Goal: Navigation & Orientation: Find specific page/section

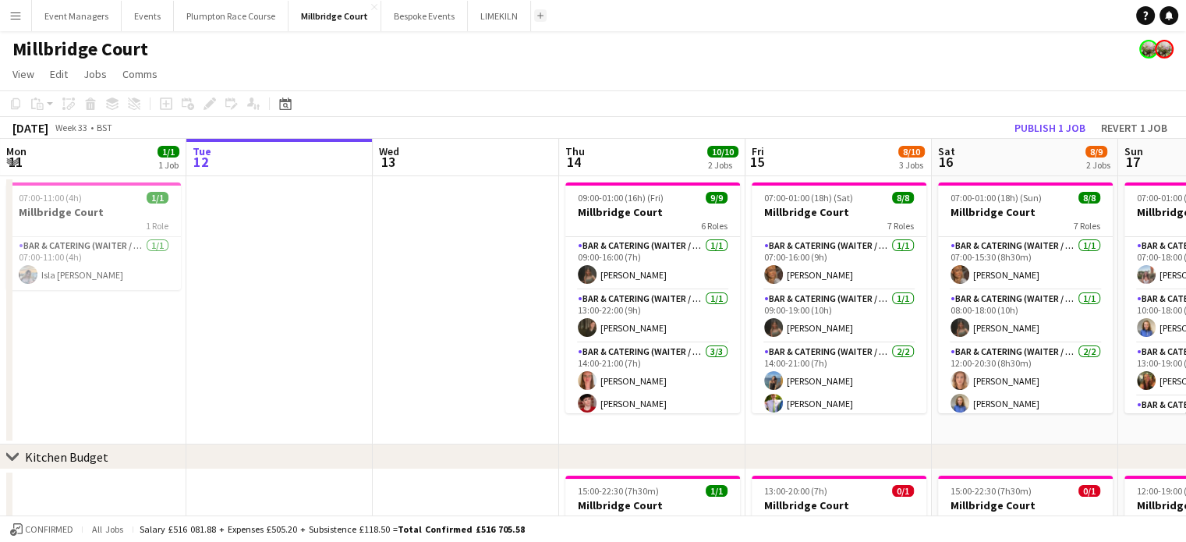
click at [534, 15] on button "Add" at bounding box center [540, 15] width 12 height 12
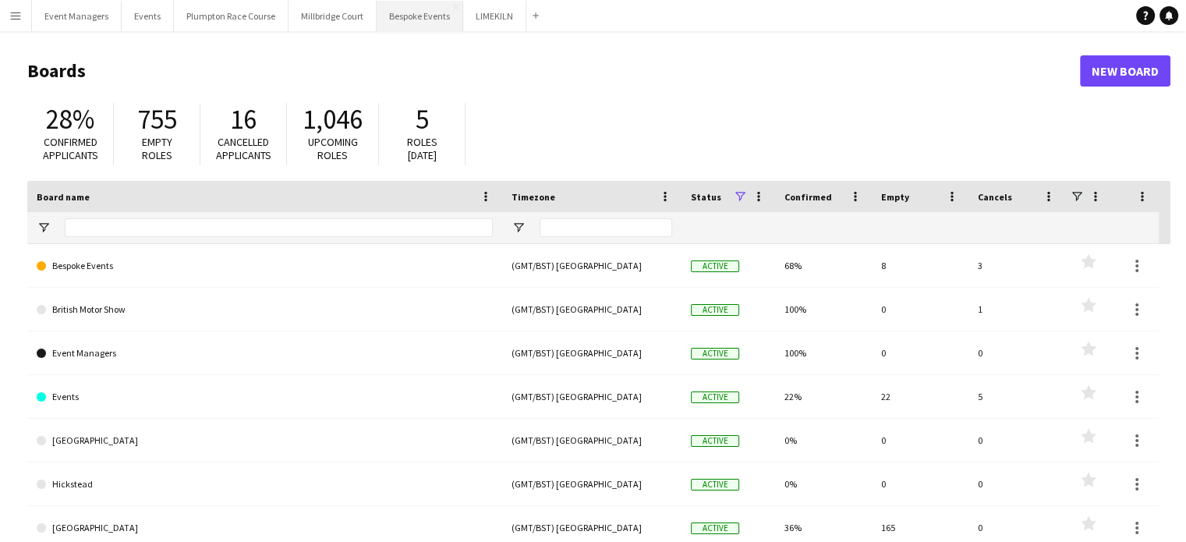
click at [445, 23] on button "Bespoke Events Close" at bounding box center [420, 16] width 87 height 30
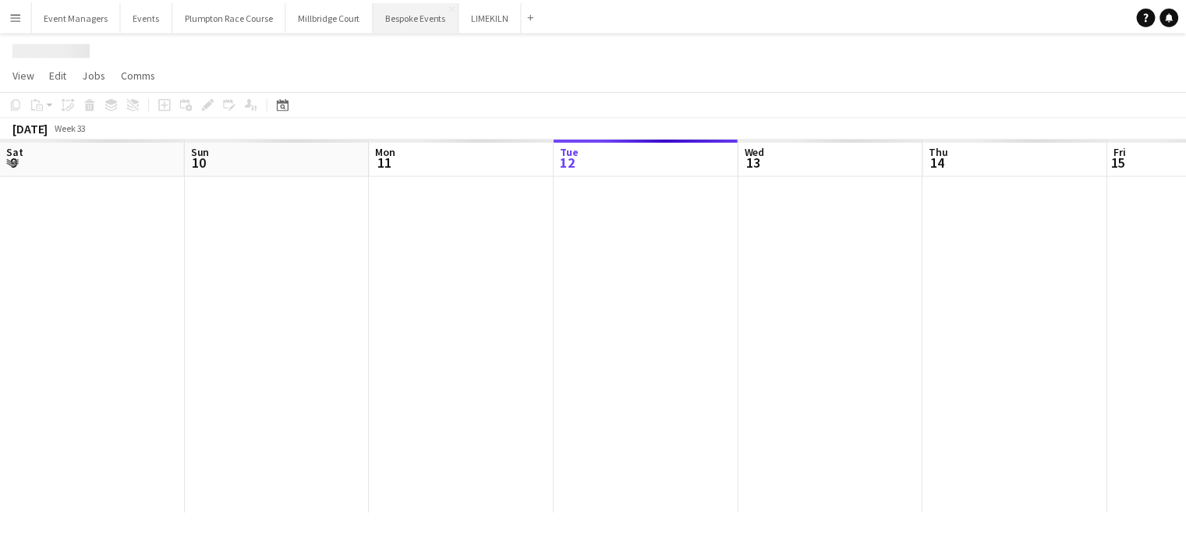
scroll to position [0, 373]
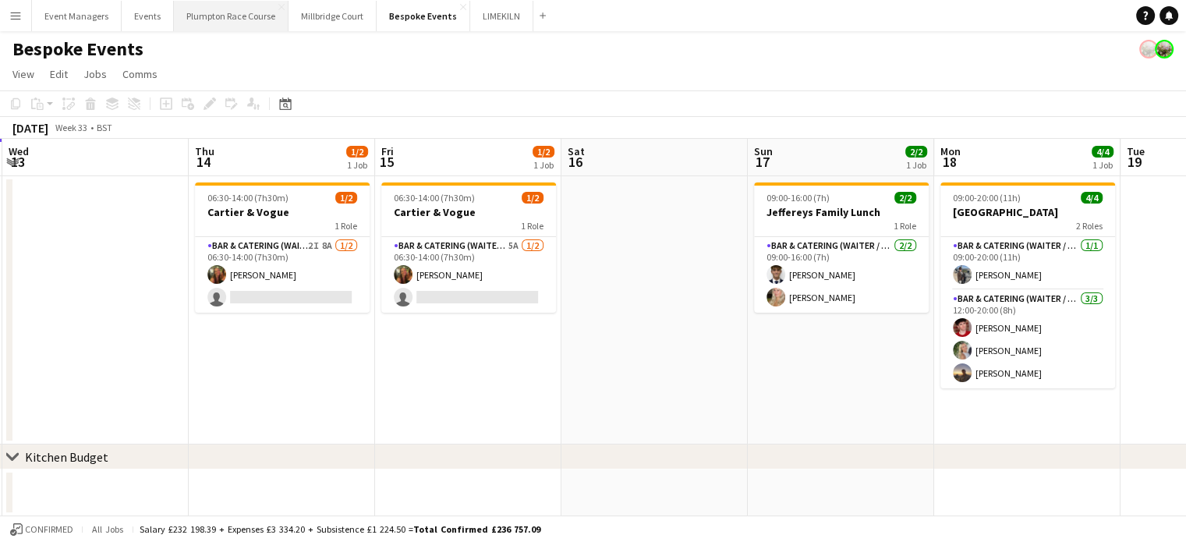
click at [278, 10] on button "Plumpton Race Course Close" at bounding box center [231, 16] width 115 height 30
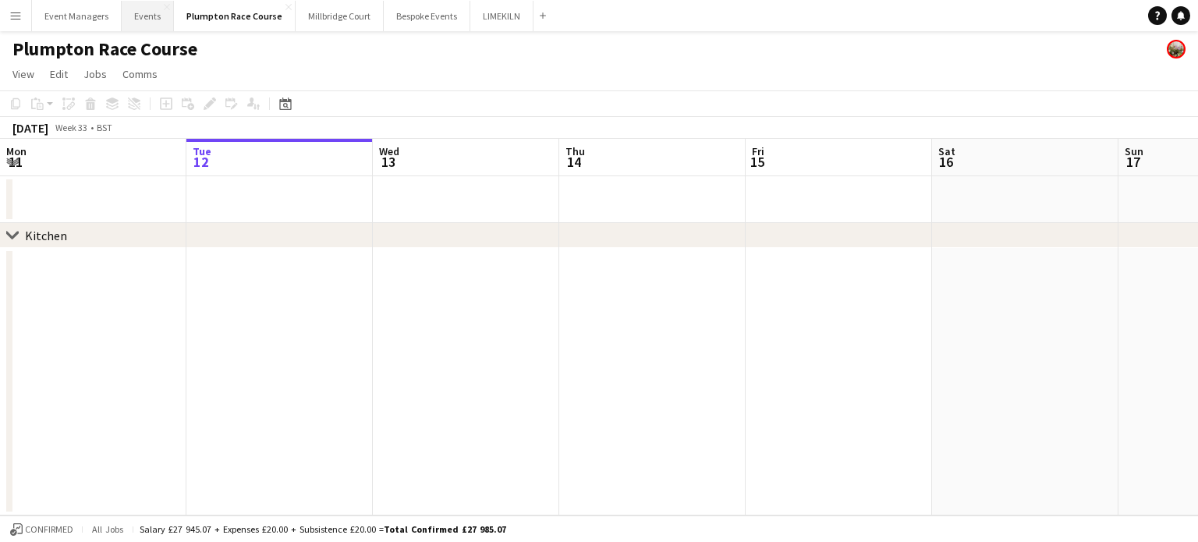
click at [145, 16] on button "Events Close" at bounding box center [148, 16] width 52 height 30
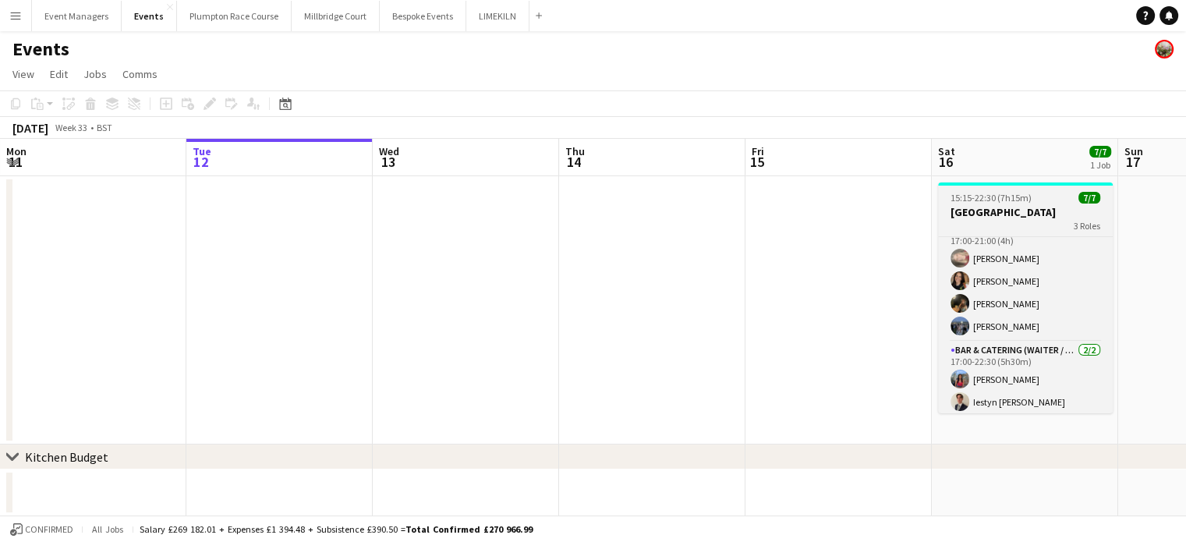
scroll to position [73, 0]
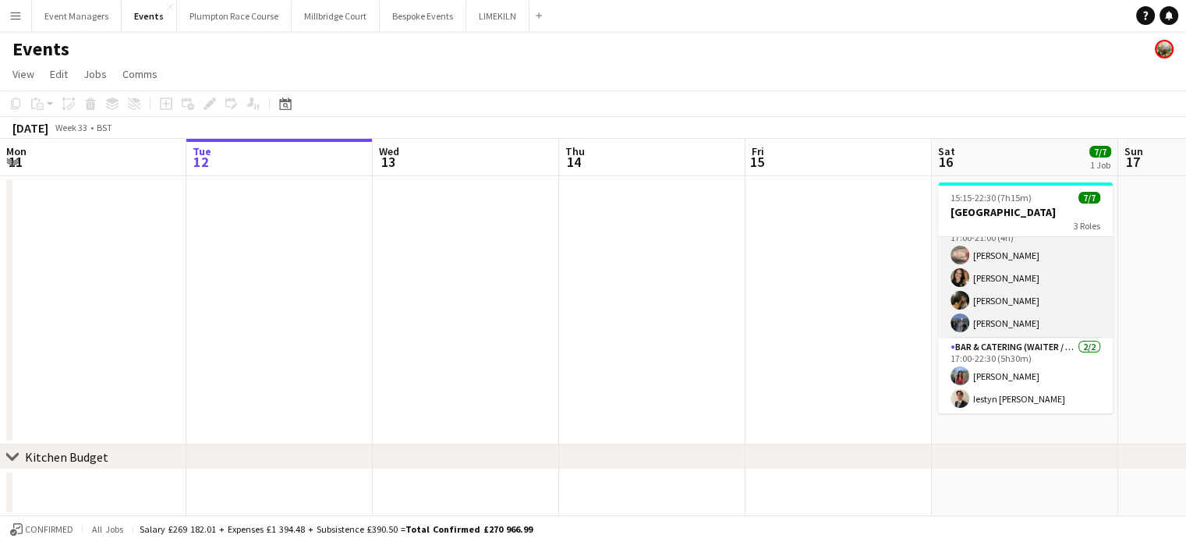
click at [954, 297] on app-user-avatar at bounding box center [959, 300] width 19 height 19
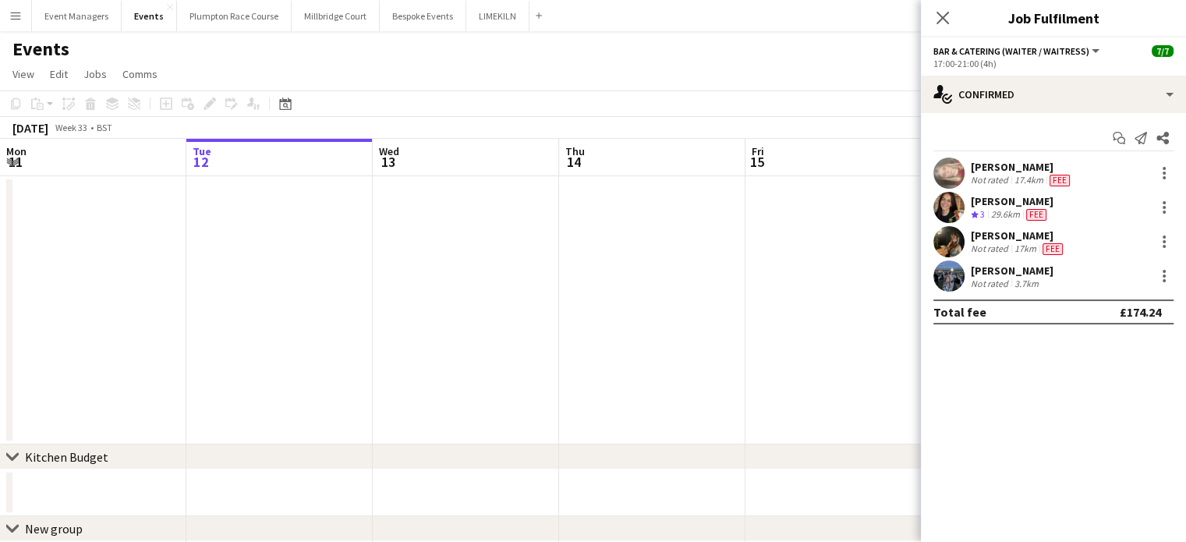
scroll to position [74, 0]
click at [949, 204] on app-user-avatar at bounding box center [948, 207] width 31 height 31
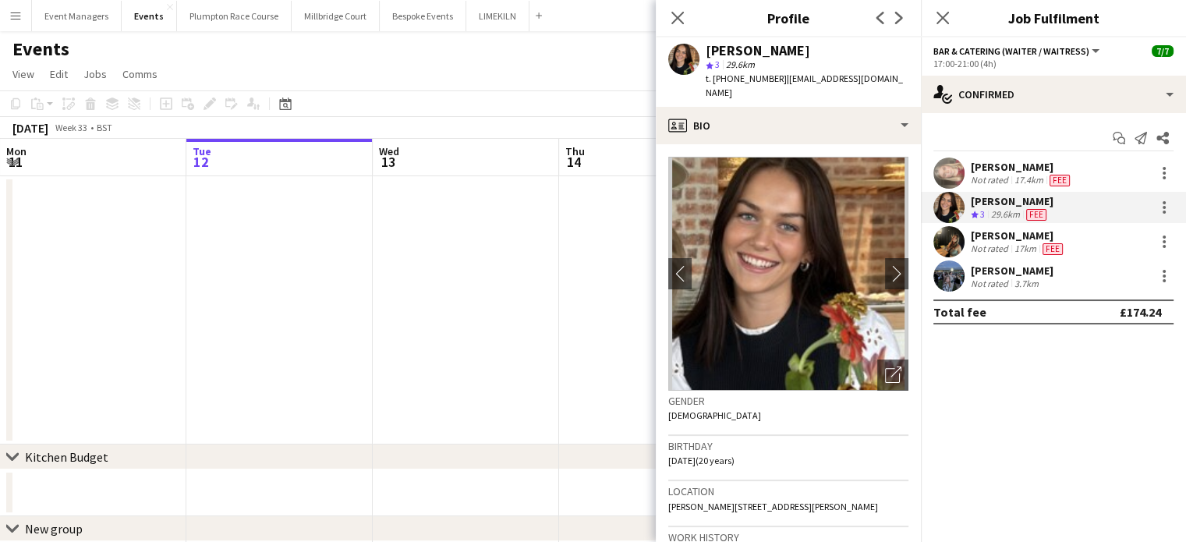
click at [952, 175] on app-user-avatar at bounding box center [948, 173] width 31 height 31
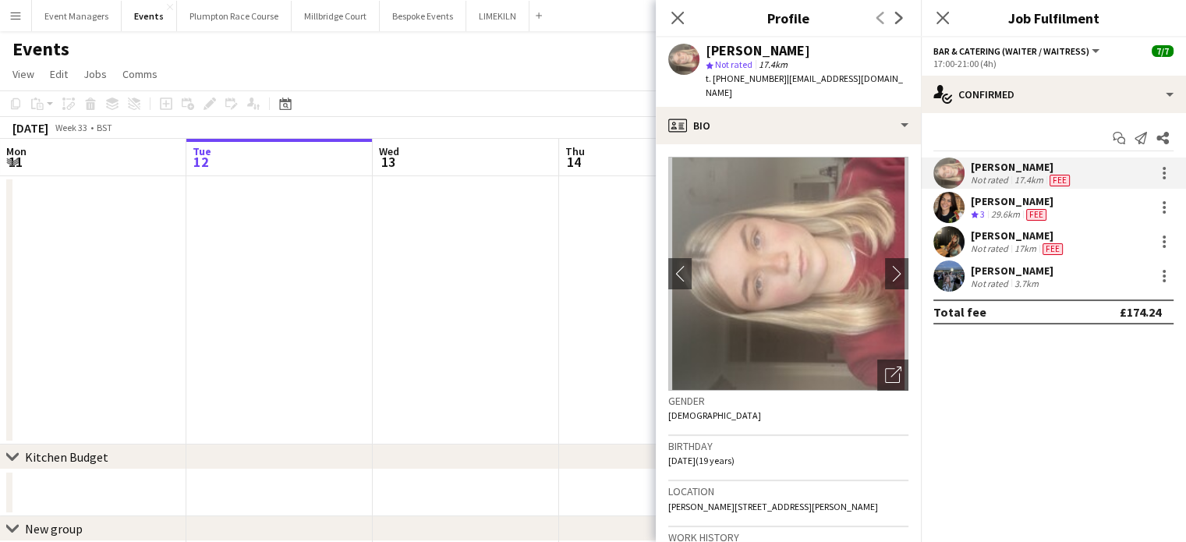
click at [957, 244] on app-user-avatar at bounding box center [948, 241] width 31 height 31
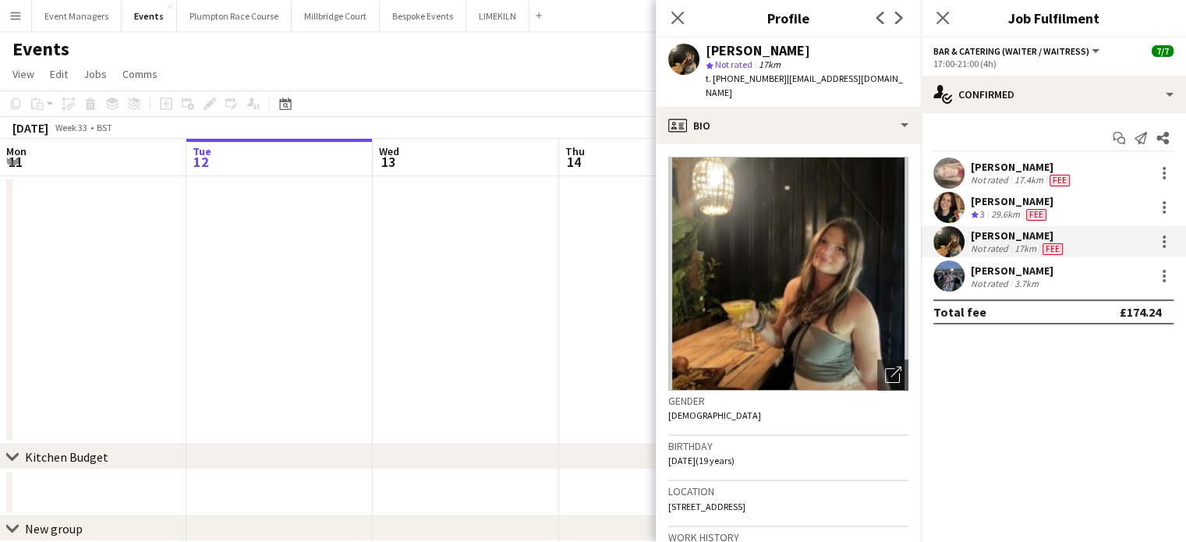
click at [949, 271] on app-user-avatar at bounding box center [948, 275] width 31 height 31
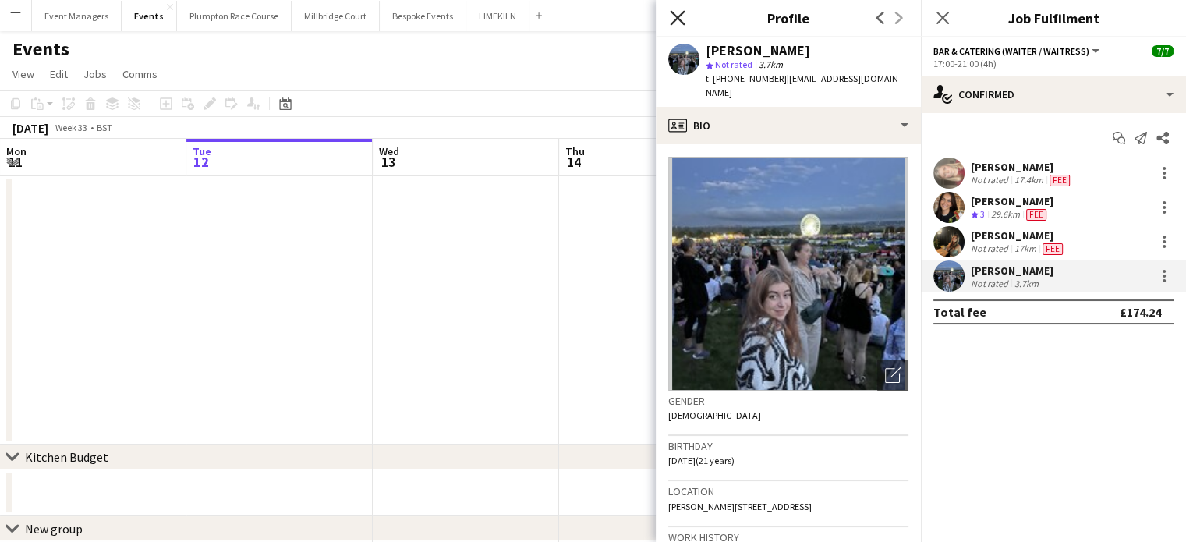
click at [675, 14] on icon "Close pop-in" at bounding box center [677, 17] width 15 height 15
